Goal: Information Seeking & Learning: Learn about a topic

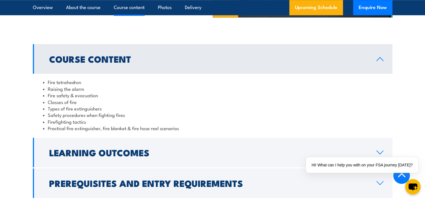
scroll to position [506, 0]
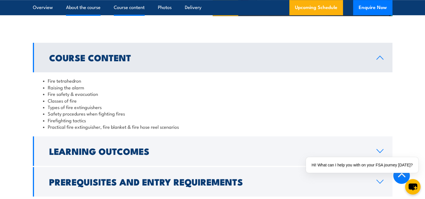
click at [87, 9] on link "About the course" at bounding box center [83, 7] width 35 height 15
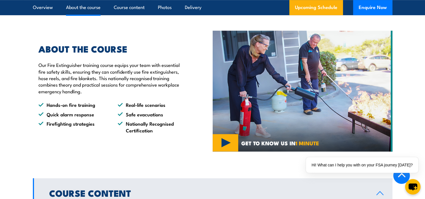
scroll to position [366, 0]
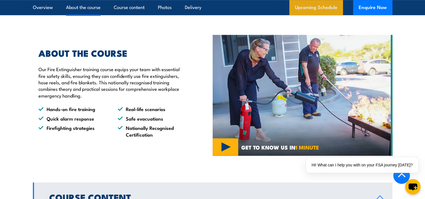
click at [325, 7] on link "Upcoming Schedule" at bounding box center [317, 7] width 54 height 15
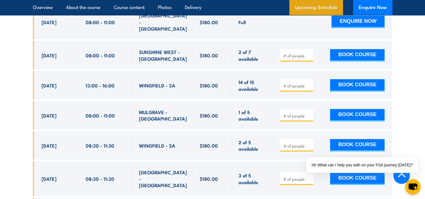
scroll to position [1607, 0]
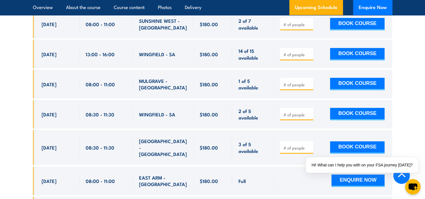
click at [21, 126] on section "UPCOMING SCHEDULE FOR - "Fire Extinguisher Training" [DATE] [DATE]" at bounding box center [212, 173] width 425 height 1656
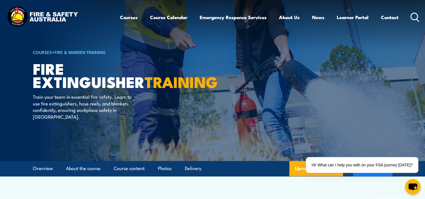
scroll to position [0, 0]
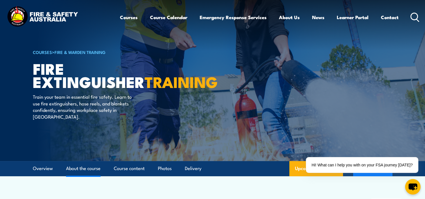
click at [76, 169] on link "About the course" at bounding box center [83, 168] width 35 height 15
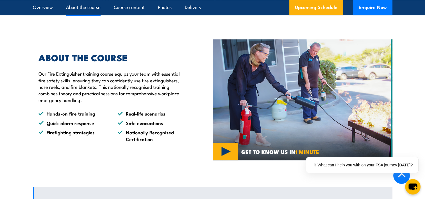
scroll to position [366, 0]
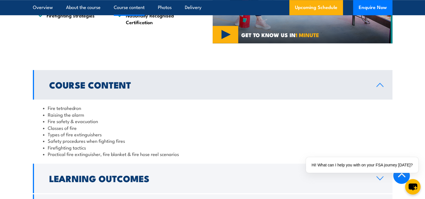
scroll to position [490, 0]
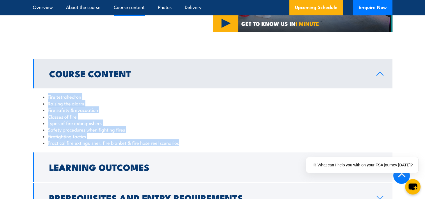
drag, startPoint x: 181, startPoint y: 143, endPoint x: 44, endPoint y: 99, distance: 144.5
click at [44, 99] on ul "Fire tetrahedron Raising the alarm Fire safety & evacuation Classes of fire Typ…" at bounding box center [213, 119] width 340 height 53
drag, startPoint x: 44, startPoint y: 99, endPoint x: 54, endPoint y: 103, distance: 11.0
copy ul "Fire tetrahedron Raising the alarm Fire safety & evacuation Classes of fire Typ…"
